Goal: Information Seeking & Learning: Learn about a topic

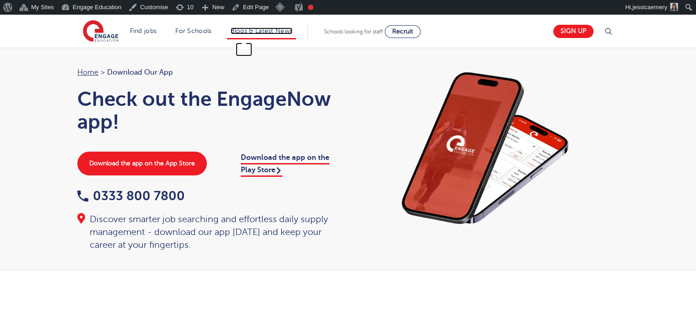
click at [260, 32] on link "Blogs & Latest News" at bounding box center [262, 30] width 62 height 7
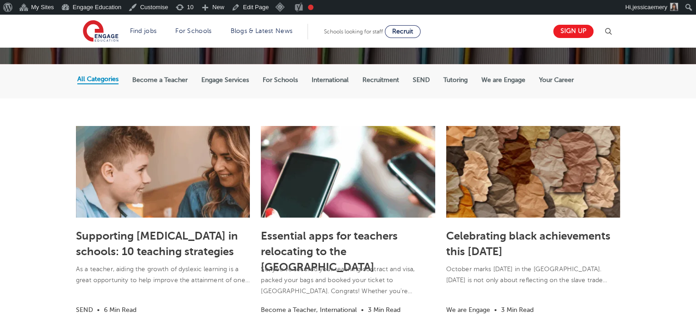
scroll to position [183, 0]
